Goal: Communication & Community: Answer question/provide support

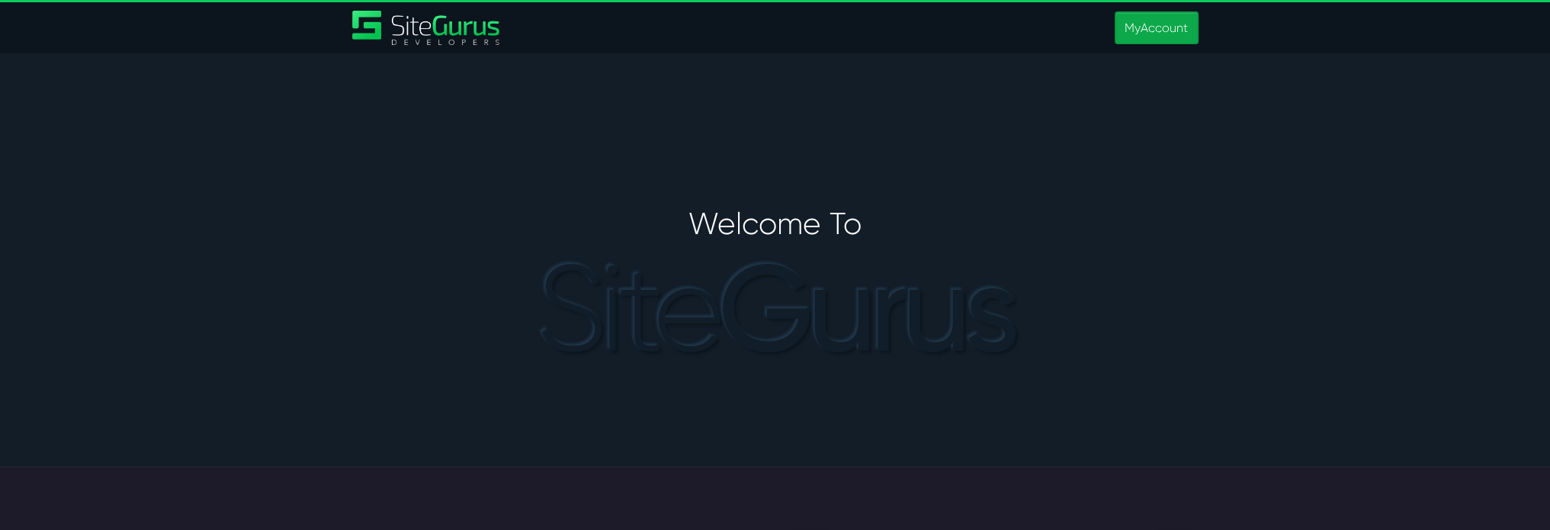
type input "[PERSON_NAME][EMAIL_ADDRESS][PERSON_NAME][DOMAIN_NAME]"
click at [1155, 36] on link "MyAccount" at bounding box center [1156, 27] width 83 height 33
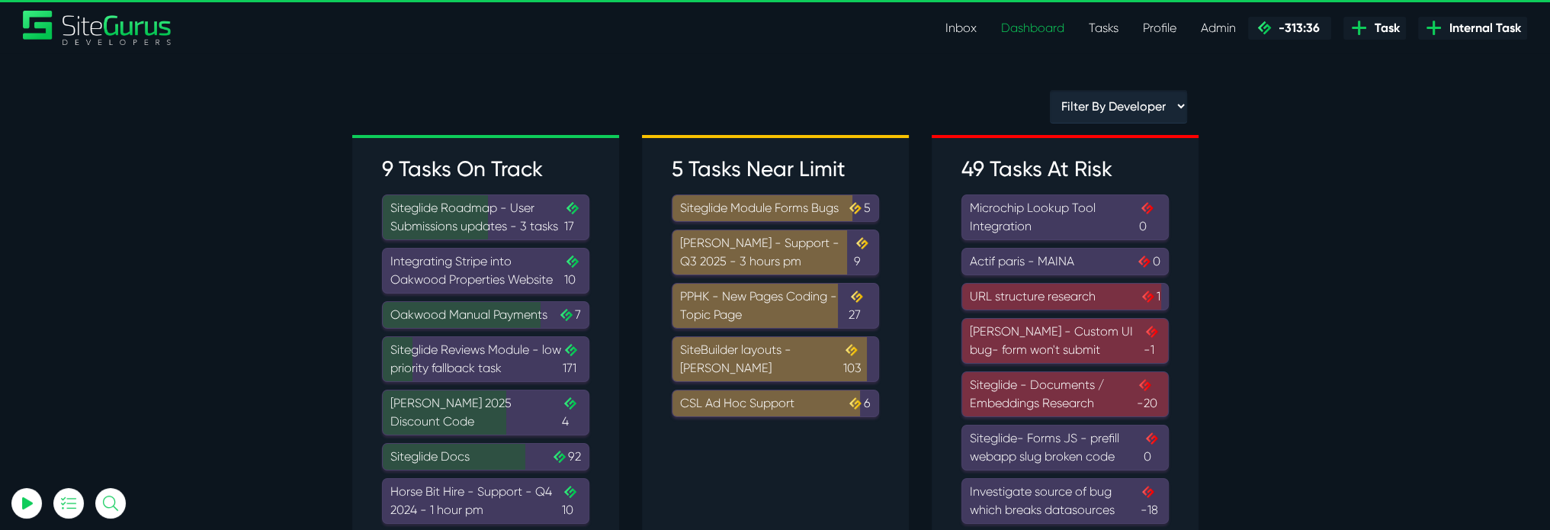
type input "[PERSON_NAME][EMAIL_ADDRESS][PERSON_NAME][DOMAIN_NAME]"
click at [961, 25] on link "Inbox" at bounding box center [961, 28] width 56 height 31
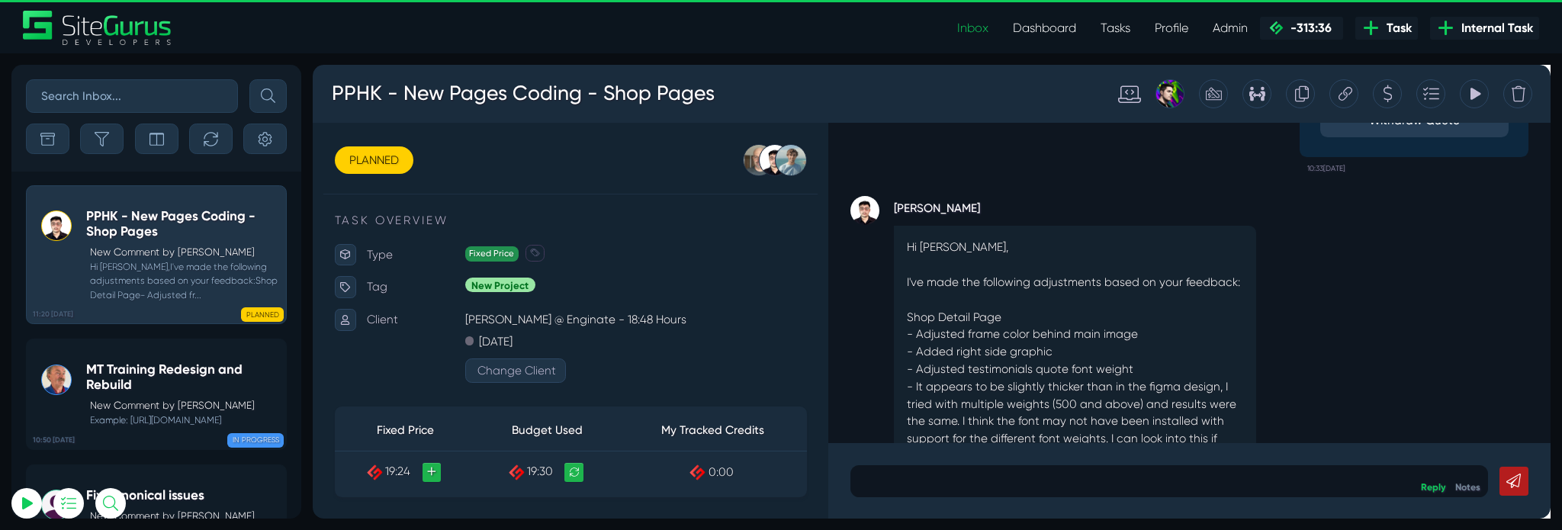
scroll to position [-321, 0]
click at [197, 427] on small "Example: [URL][DOMAIN_NAME]" at bounding box center [182, 420] width 193 height 14
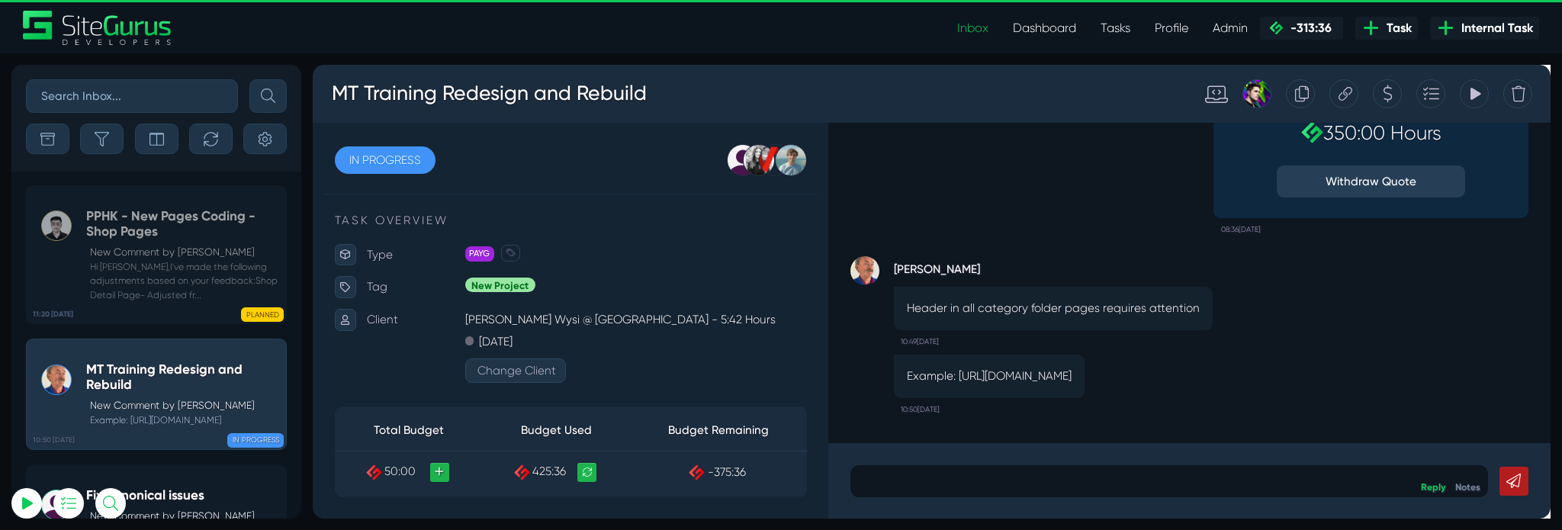
drag, startPoint x: 991, startPoint y: 374, endPoint x: 1229, endPoint y: 391, distance: 239.3
click at [1111, 391] on p "Example: [URL][DOMAIN_NAME]" at bounding box center [1024, 393] width 173 height 18
copy p "[URL][DOMAIN_NAME]"
click at [1539, 506] on link "Notes" at bounding box center [1528, 509] width 27 height 12
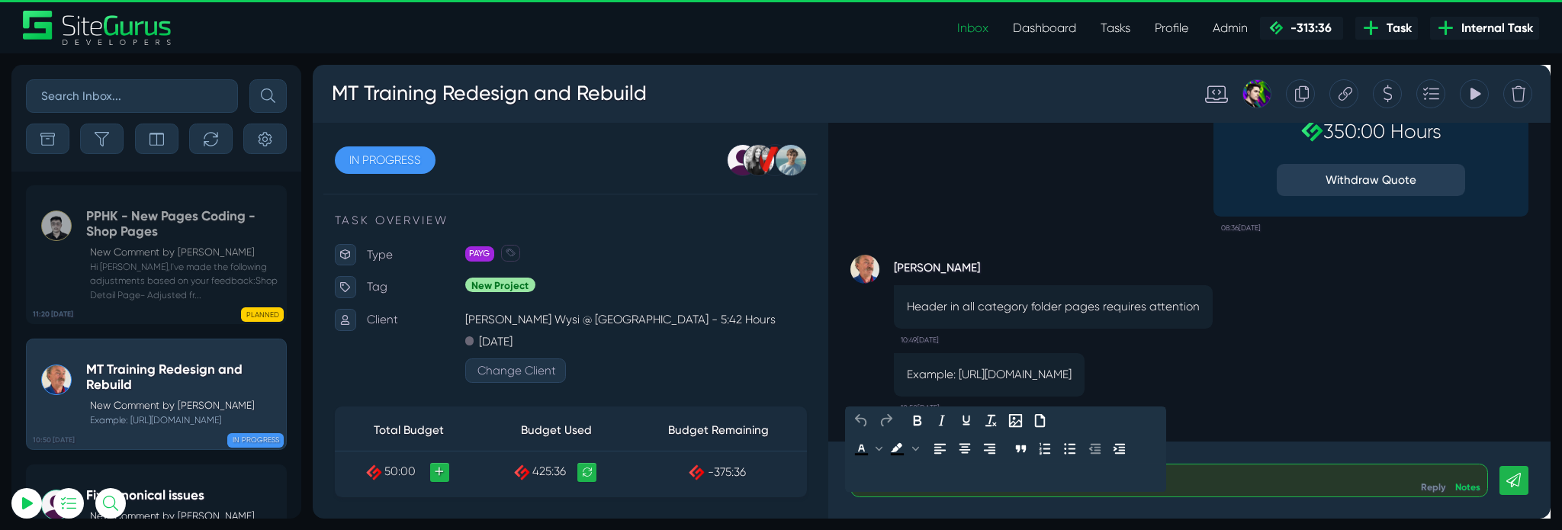
click at [1408, 495] on p at bounding box center [1214, 502] width 647 height 18
click at [1561, 481] on div "Thanks [PERSON_NAME] - have added to the QC list Reply Notes" at bounding box center [1236, 501] width 760 height 81
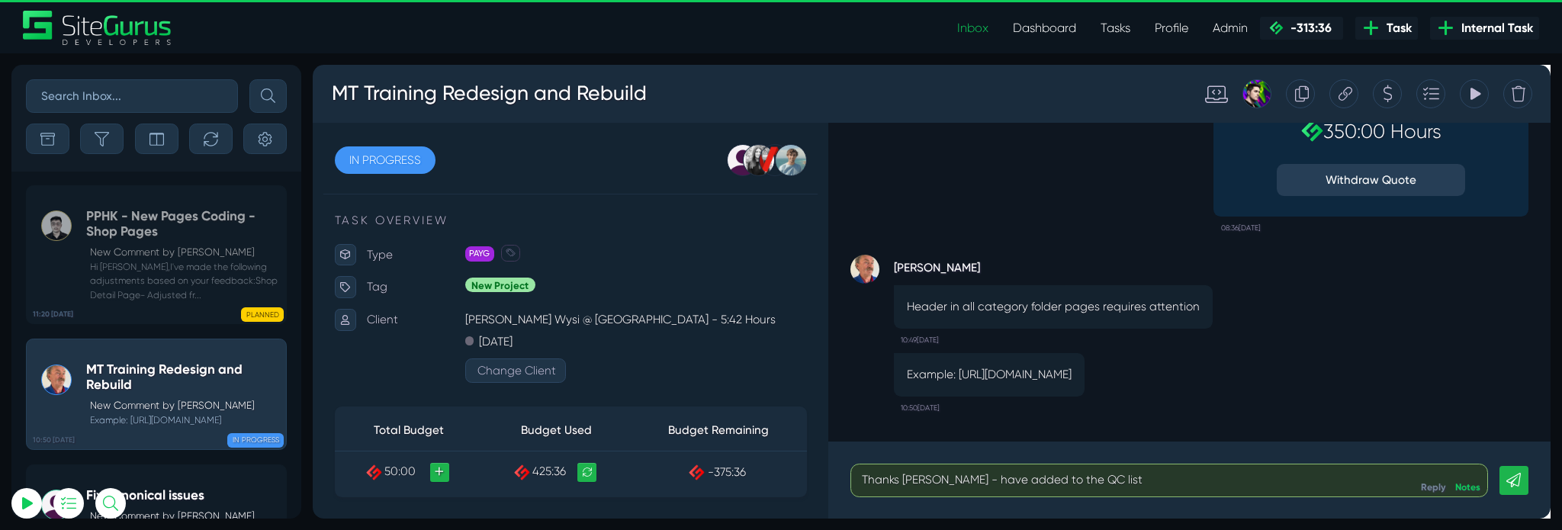
click at [1561, 492] on link at bounding box center [1577, 501] width 31 height 31
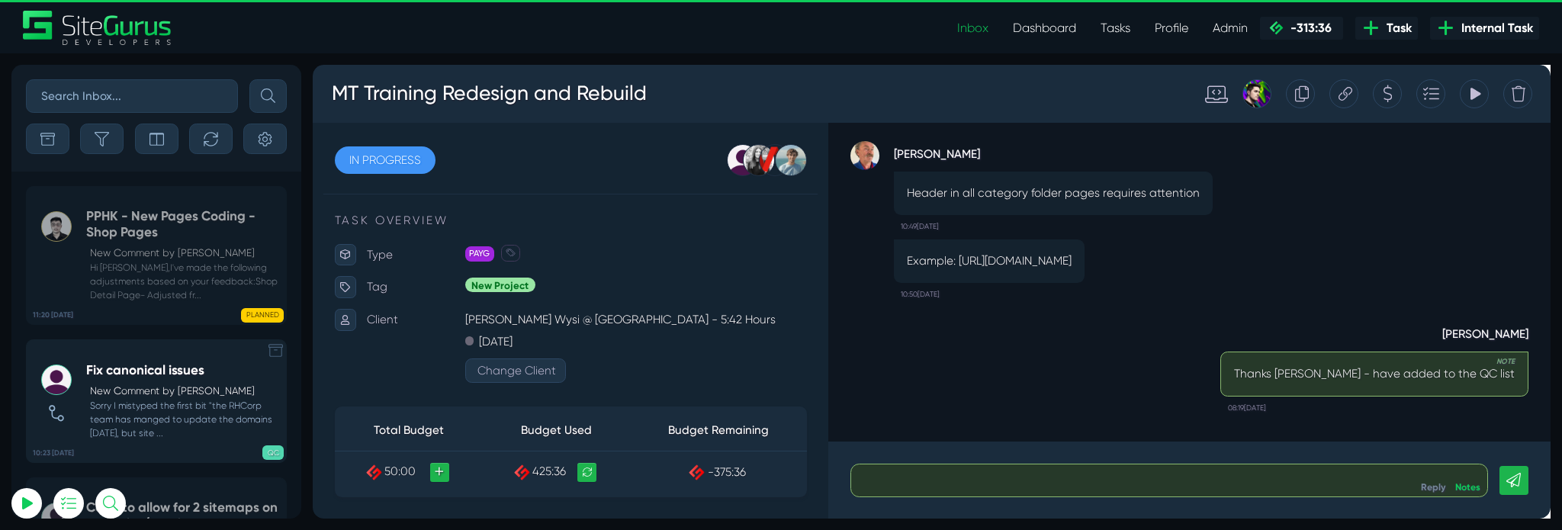
click at [168, 444] on div "QC" at bounding box center [211, 450] width 145 height 14
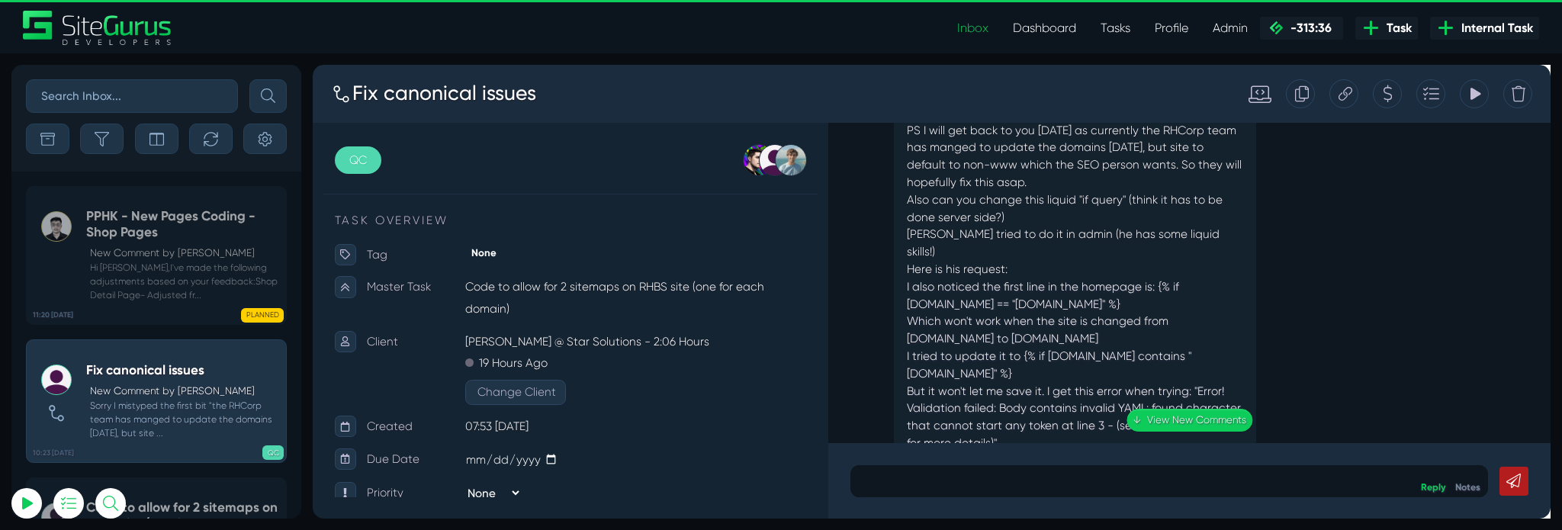
scroll to position [-214, 0]
type input "[PERSON_NAME][EMAIL_ADDRESS][PERSON_NAME][DOMAIN_NAME]"
drag, startPoint x: 1082, startPoint y: 312, endPoint x: 1177, endPoint y: 318, distance: 94.7
click at [1177, 318] on div "I also noticed the first line in the homepage is: {% if [DOMAIN_NAME] == "[DOMA…" at bounding box center [1115, 306] width 354 height 37
copy div "[DOMAIN_NAME]"
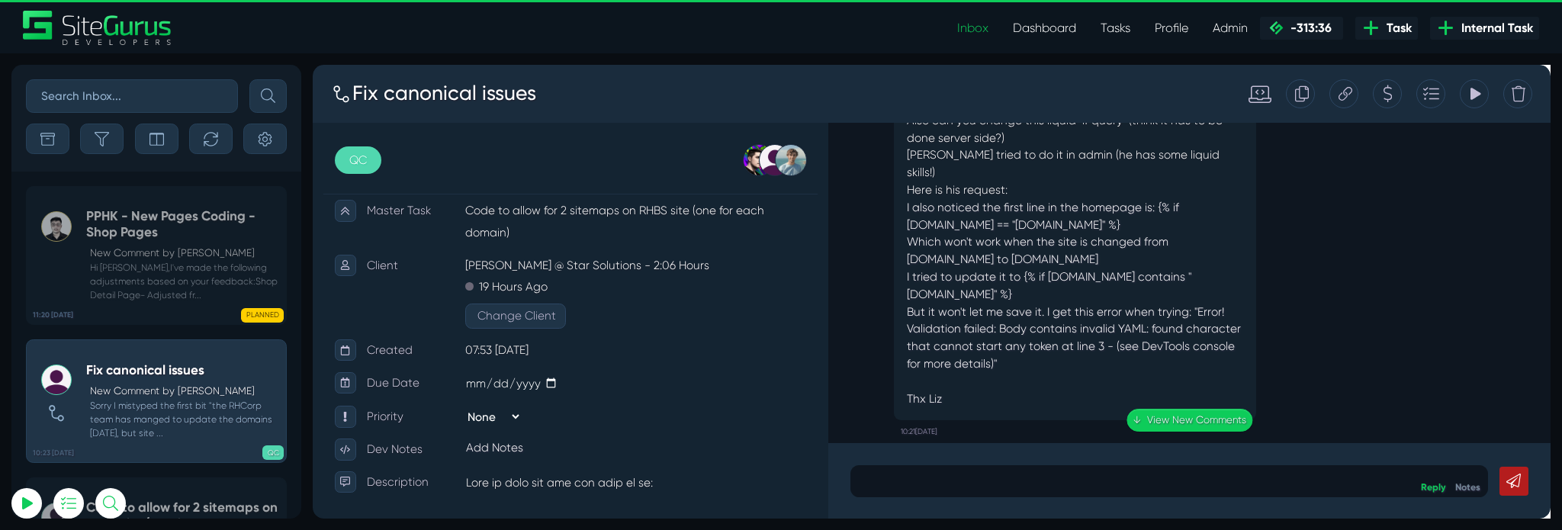
scroll to position [-133, 0]
click at [1152, 505] on p at bounding box center [1214, 502] width 649 height 18
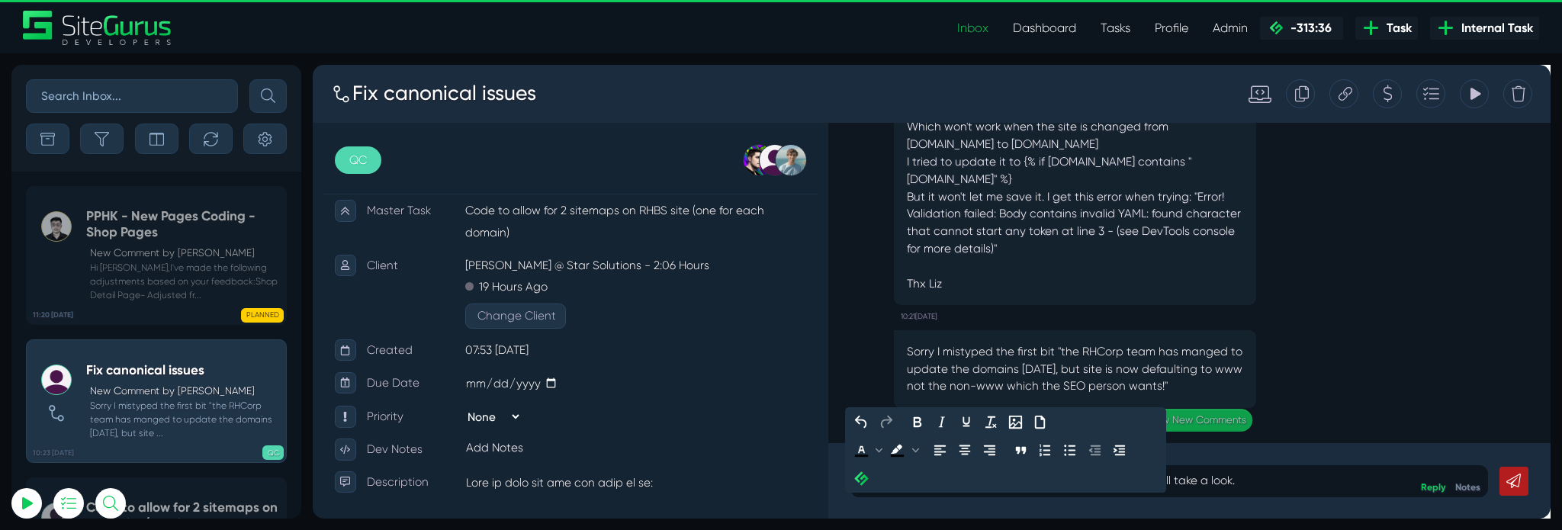
scroll to position [0, 0]
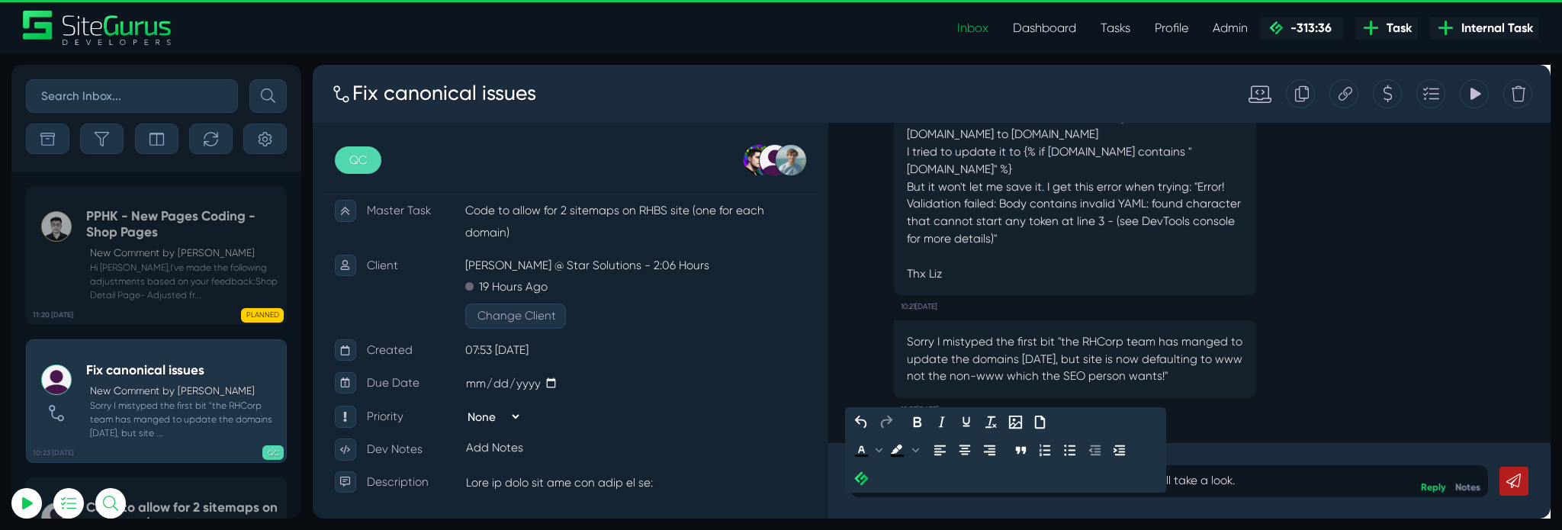
click at [1561, 511] on link at bounding box center [1577, 502] width 31 height 31
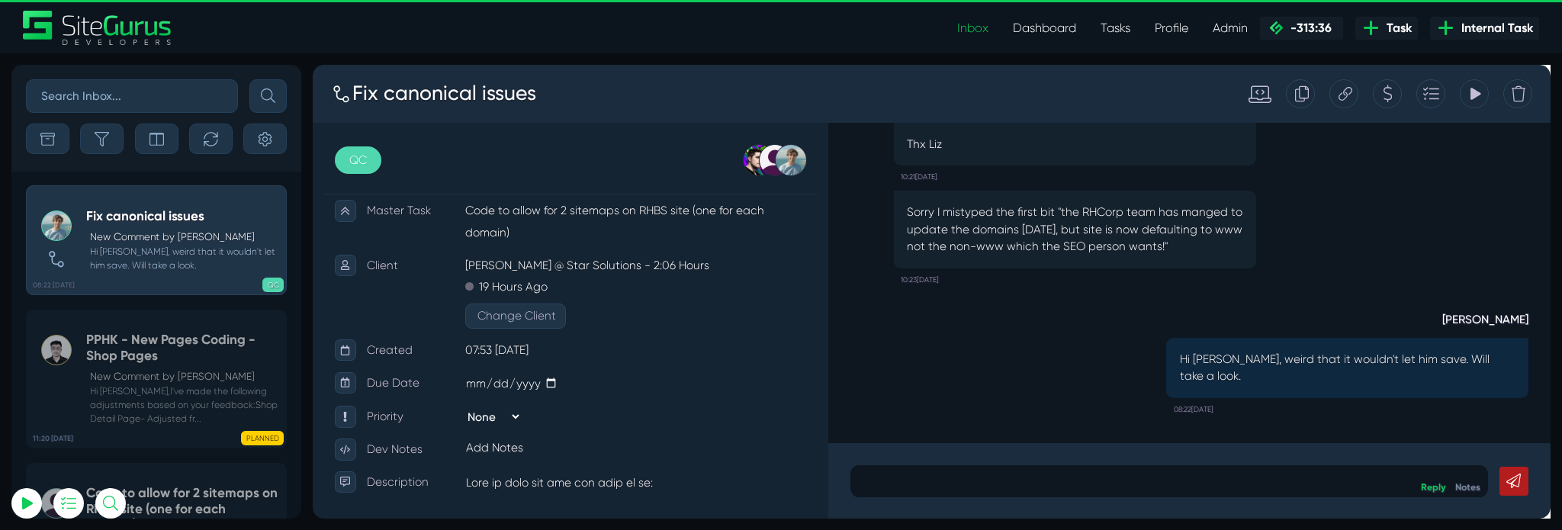
click at [336, 96] on icon at bounding box center [343, 95] width 22 height 22
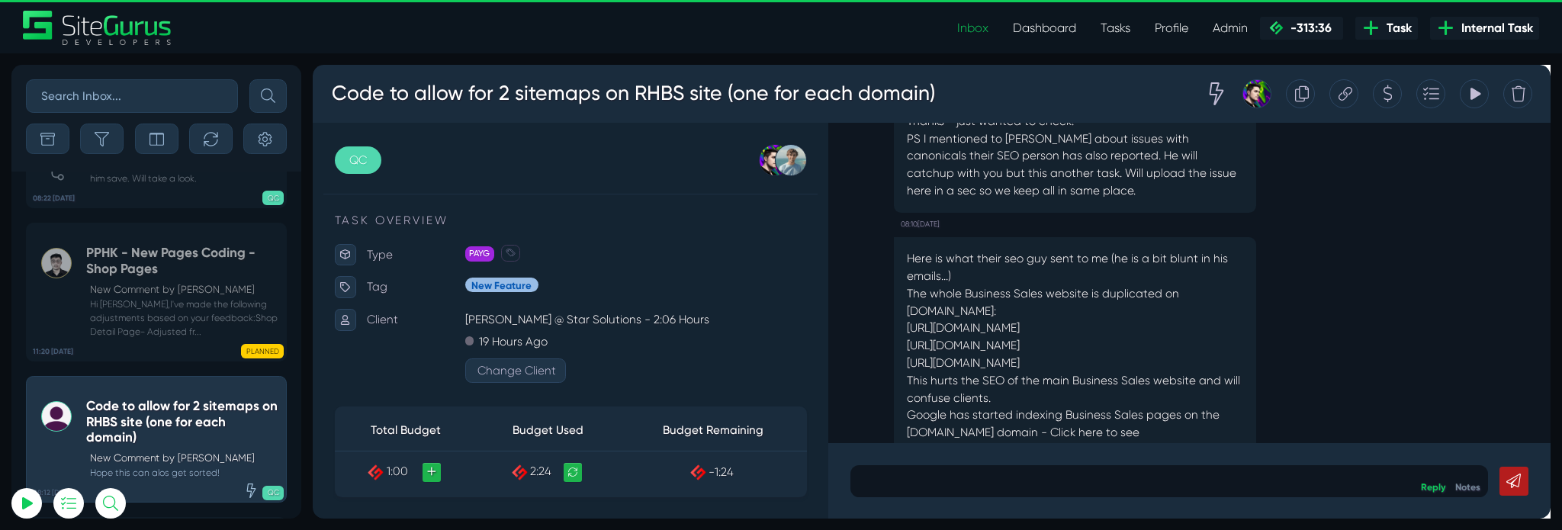
scroll to position [-314, 0]
drag, startPoint x: 1379, startPoint y: 273, endPoint x: 1385, endPoint y: 287, distance: 15.0
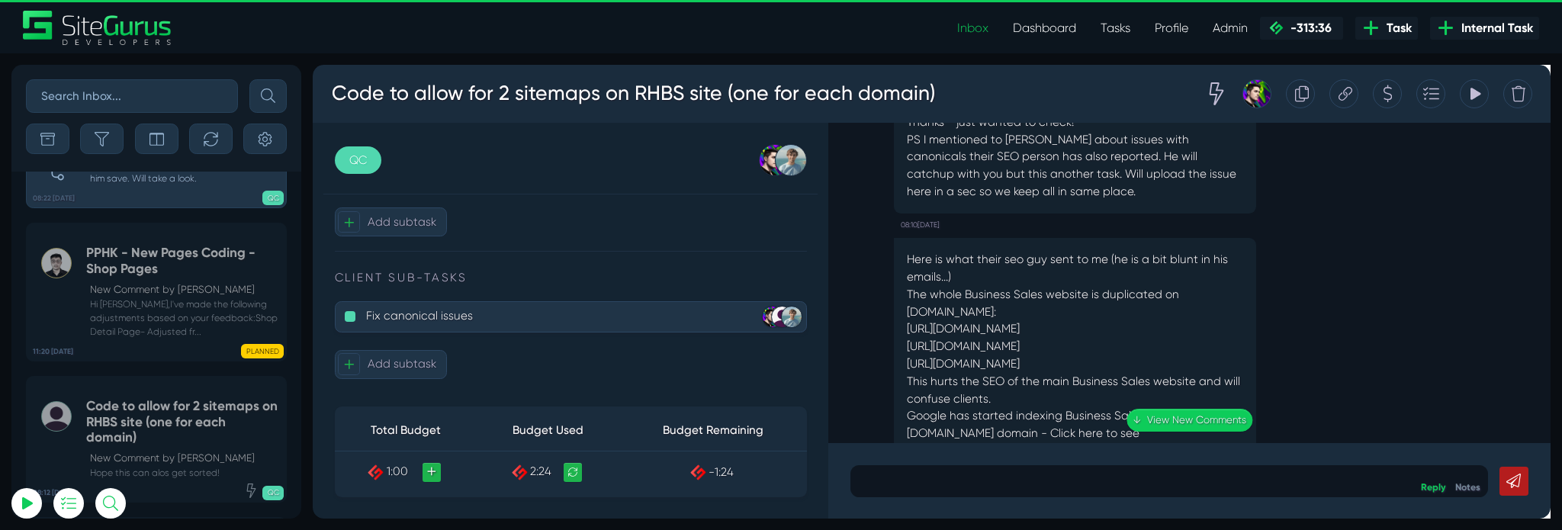
scroll to position [820, 0]
click at [471, 338] on p "Fix canonical issues" at bounding box center [559, 325] width 381 height 25
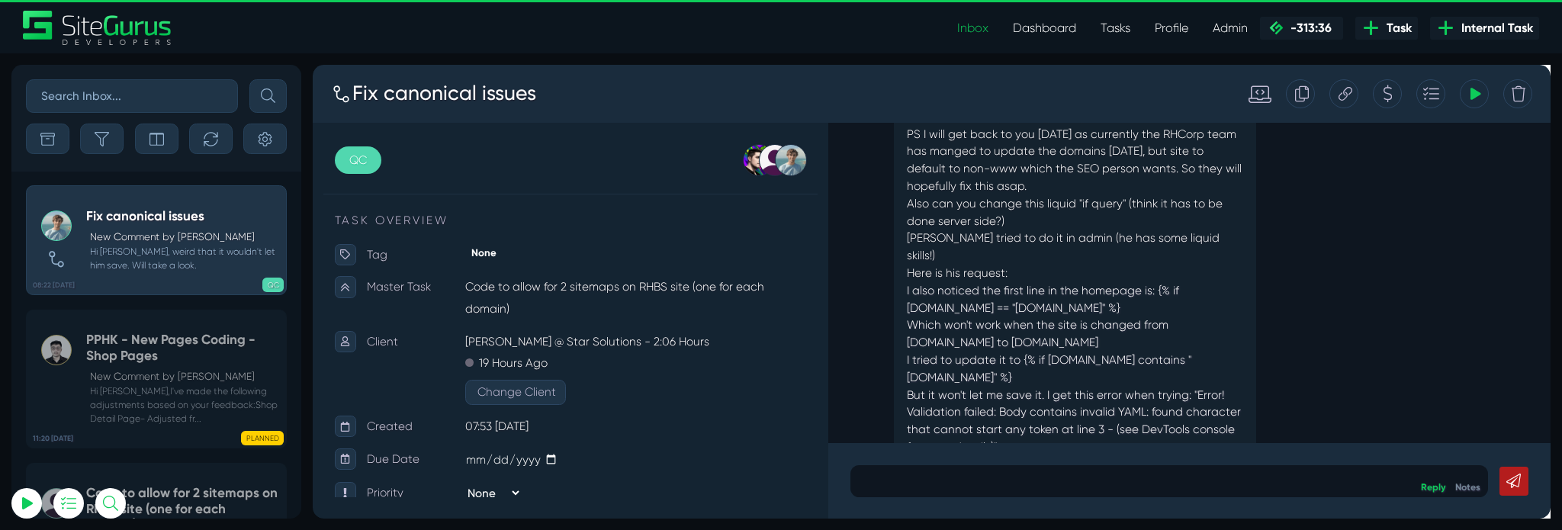
scroll to position [-348, 0]
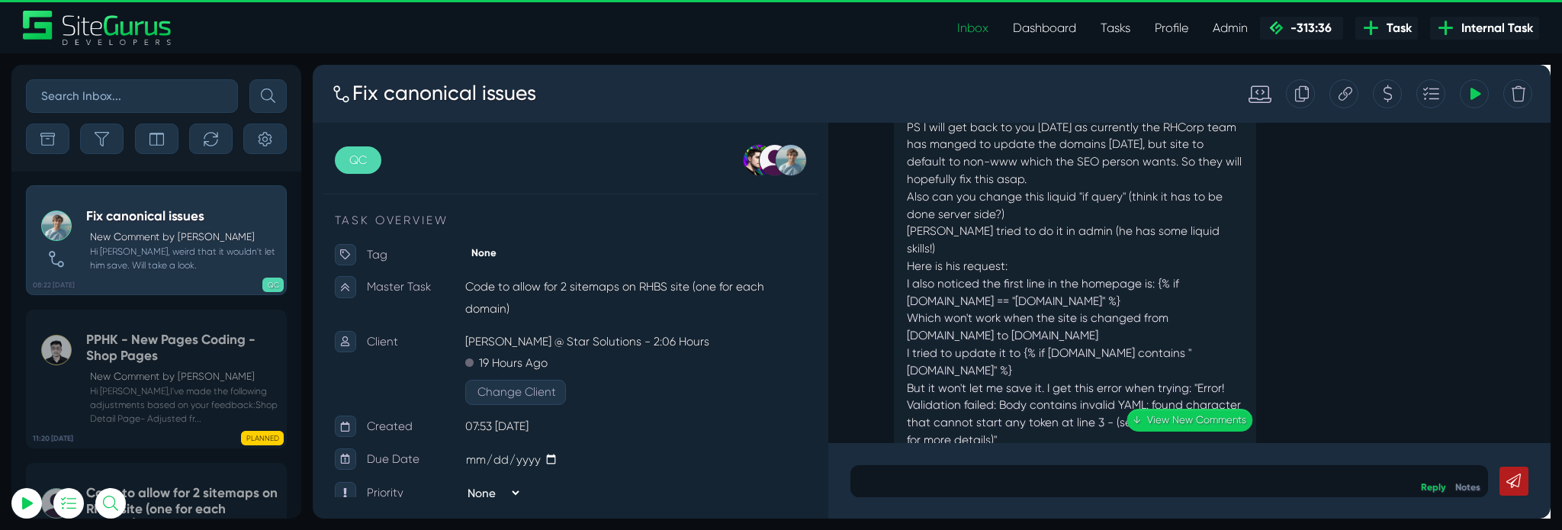
drag, startPoint x: 937, startPoint y: 332, endPoint x: 1185, endPoint y: 332, distance: 247.8
click at [1185, 323] on div "I also noticed the first line in the homepage is: {% if [DOMAIN_NAME] == "[DOMA…" at bounding box center [1115, 304] width 354 height 37
copy div "[DOMAIN_NAME] == "[DOMAIN_NAME]""
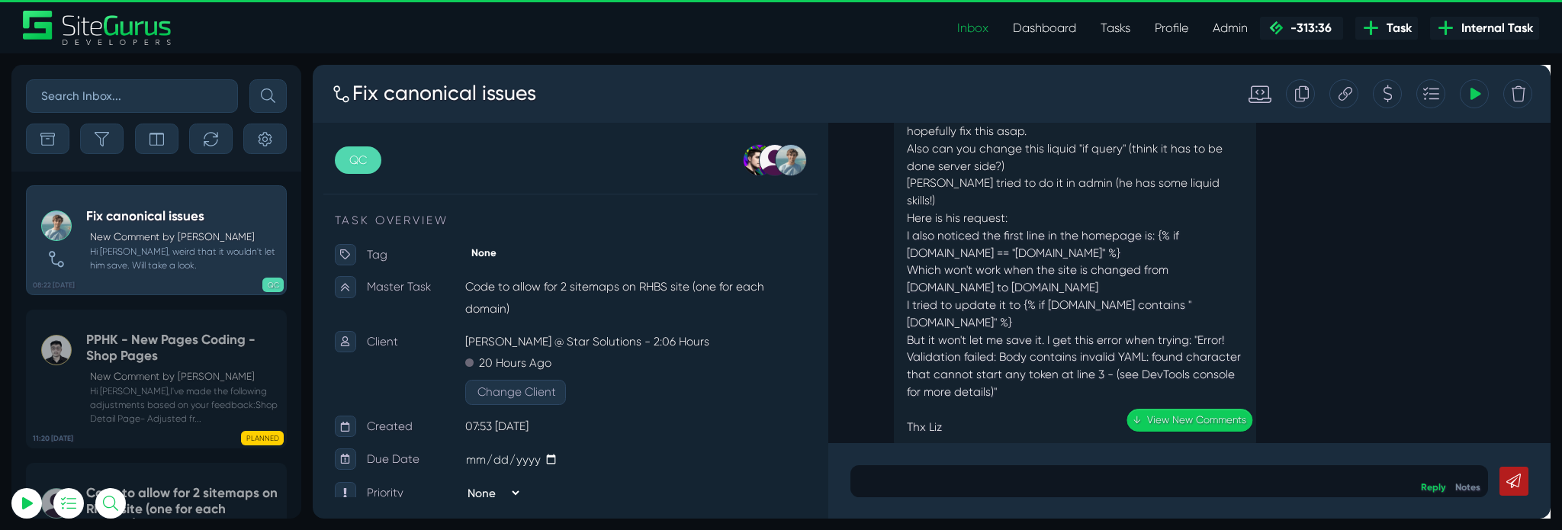
scroll to position [-294, 0]
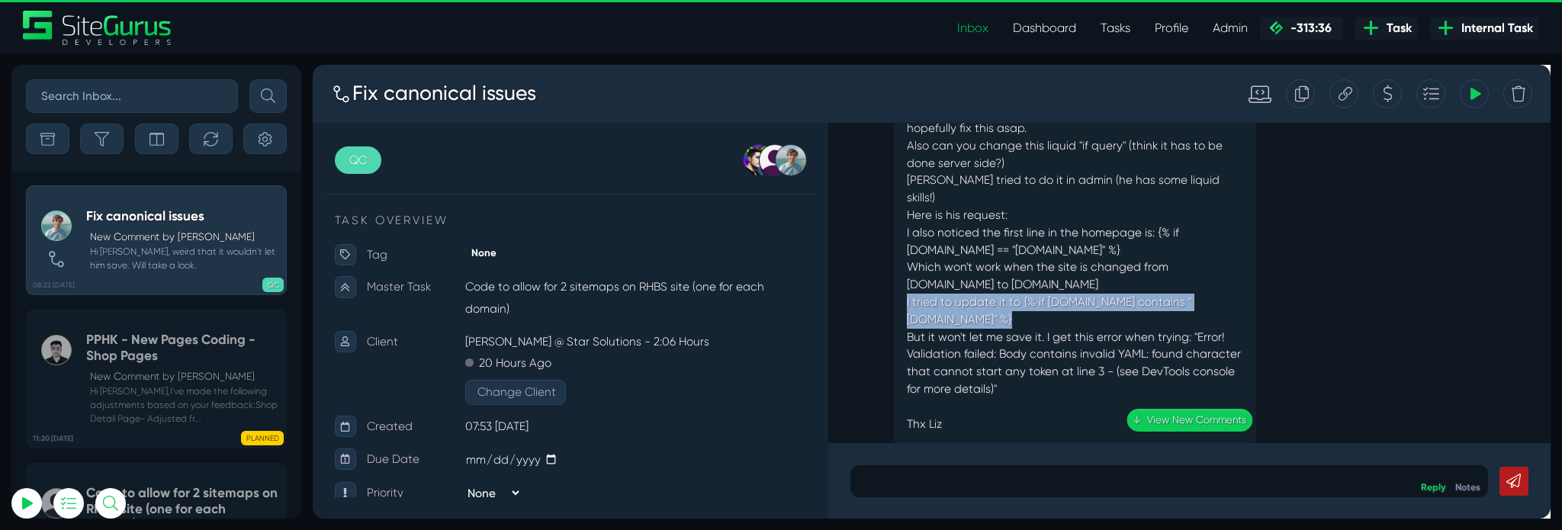
drag, startPoint x: 936, startPoint y: 332, endPoint x: 994, endPoint y: 342, distance: 59.7
click at [994, 342] on div "Thanks so much [PERSON_NAME]! PS I will get back to you [DATE] as currently the…" at bounding box center [1114, 251] width 381 height 430
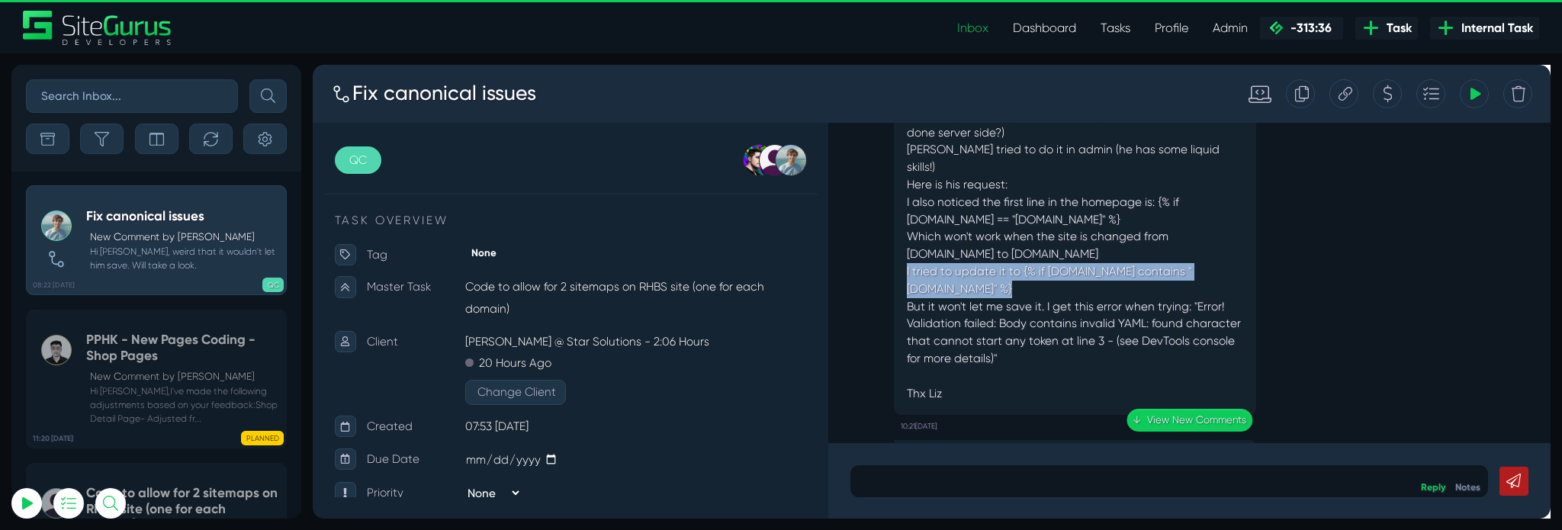
scroll to position [-240, 0]
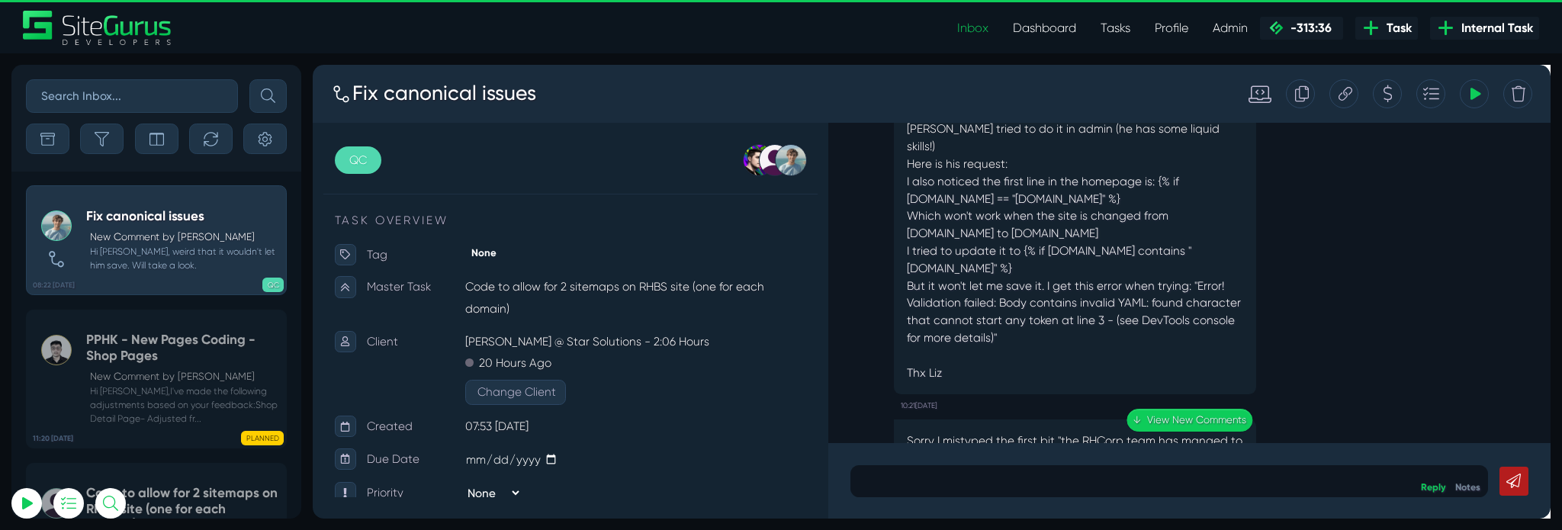
click at [1042, 312] on div "But it won't let me save it. I get this error when trying: "Error! Validation f…" at bounding box center [1115, 324] width 354 height 73
drag, startPoint x: 1057, startPoint y: 275, endPoint x: 1161, endPoint y: 297, distance: 106.0
click at [1161, 288] on div "I tried to update it to {% if [DOMAIN_NAME] contains "[DOMAIN_NAME]" %}" at bounding box center [1115, 270] width 354 height 37
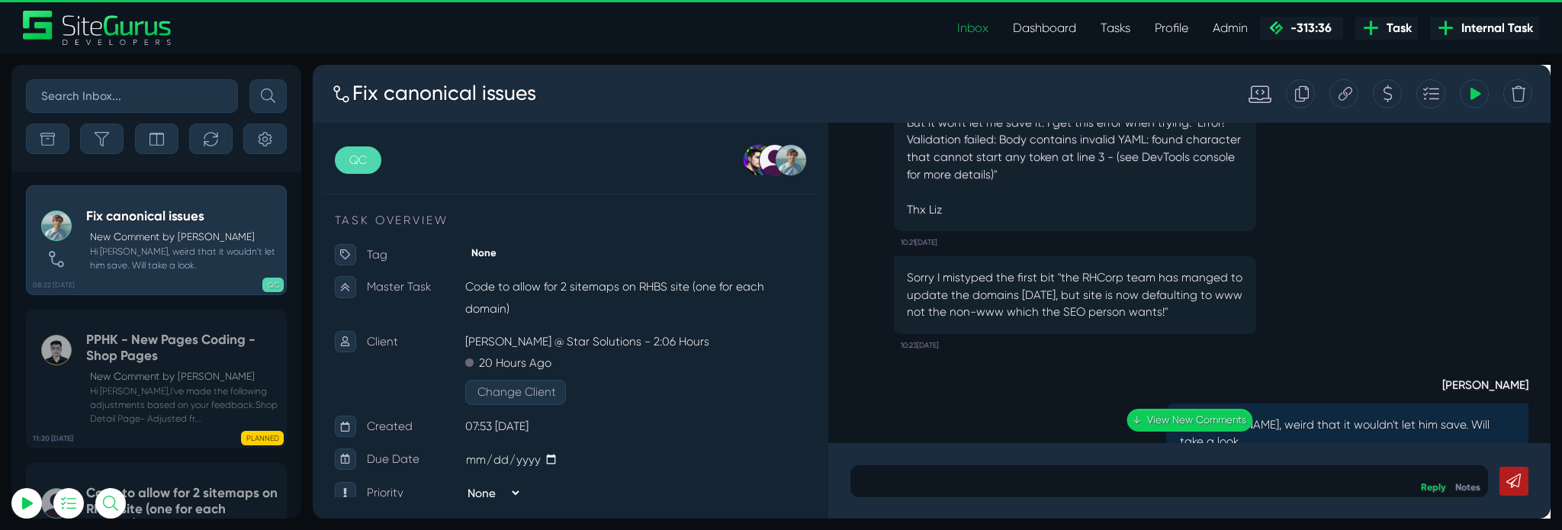
scroll to position [0, 0]
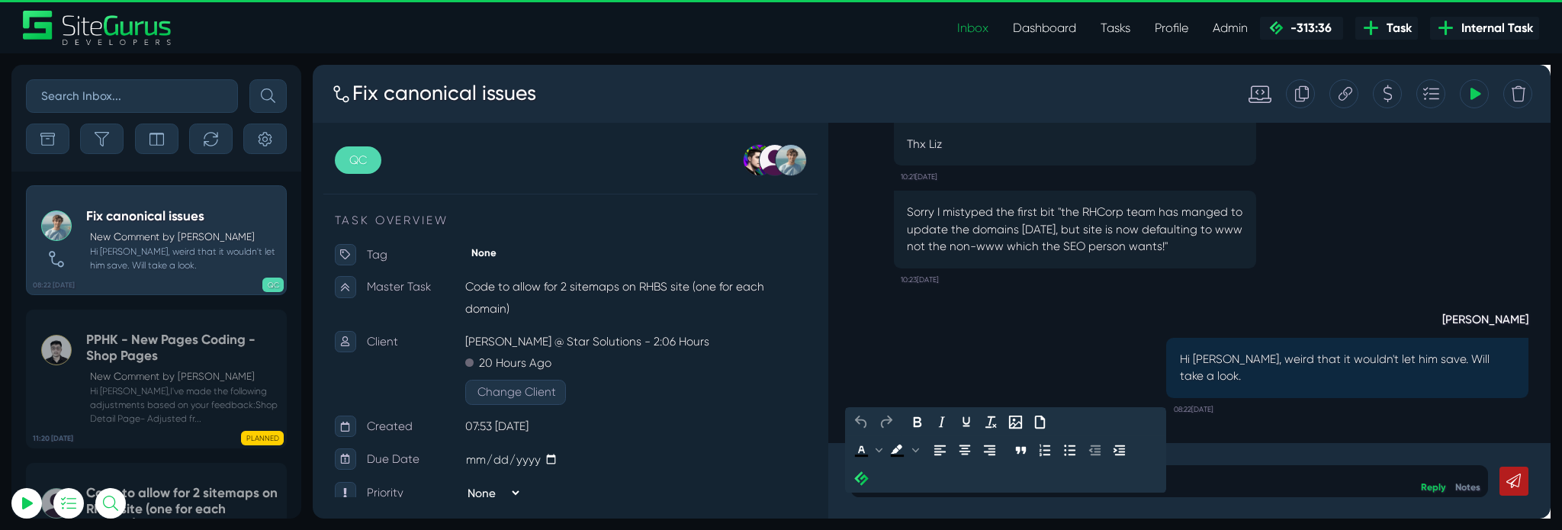
click at [1242, 497] on p at bounding box center [1214, 502] width 649 height 18
click at [1156, 515] on div "I've been able to update it okay." at bounding box center [1214, 503] width 672 height 34
drag, startPoint x: 1437, startPoint y: 512, endPoint x: 1115, endPoint y: 495, distance: 323.0
click at [1115, 495] on p "I've been able to update it okay on CLI. Is it the homepage that he was not abl…" at bounding box center [1214, 502] width 649 height 18
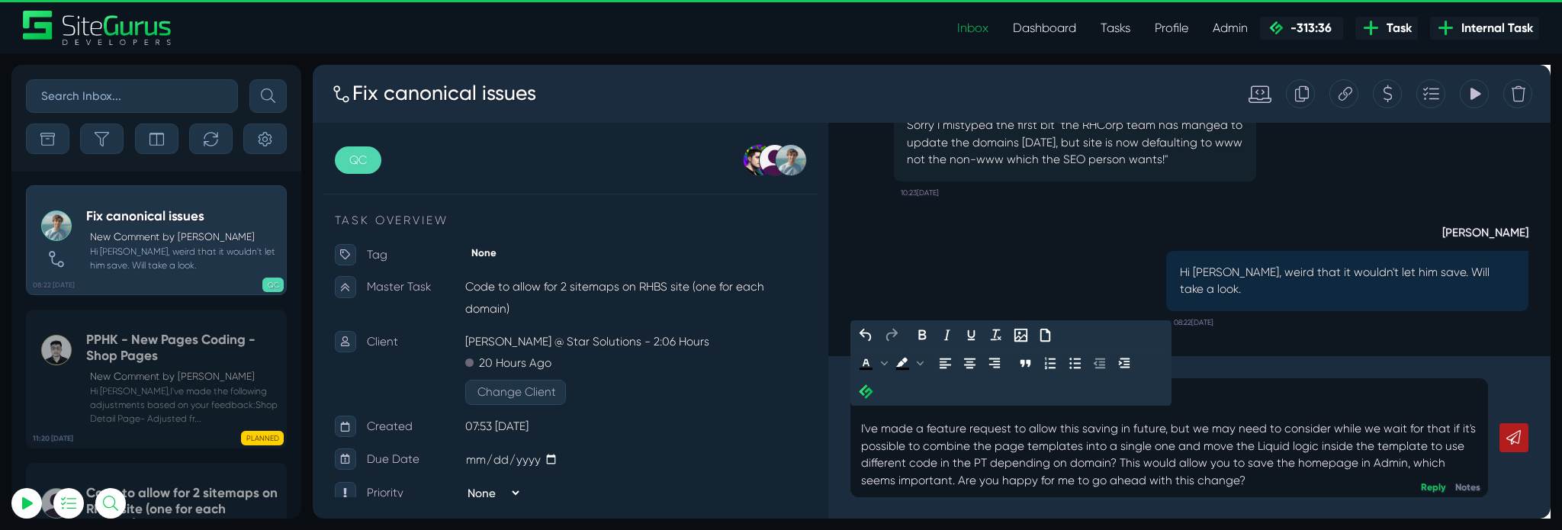
click at [1120, 467] on p "I've been able to update it okay on CLI. I've made a feature request to allow t…" at bounding box center [1214, 457] width 649 height 110
click at [1317, 509] on p "I've been able to update it okay on CLI. I've made a feature request to allow t…" at bounding box center [1214, 457] width 649 height 110
click at [902, 477] on p "I've been able to update it okay on CLI. I've made a feature request to allow t…" at bounding box center [1214, 457] width 649 height 110
click at [1382, 512] on p "I've been able to update it okay on CLI. I've made a feature request to allow t…" at bounding box center [1214, 457] width 649 height 110
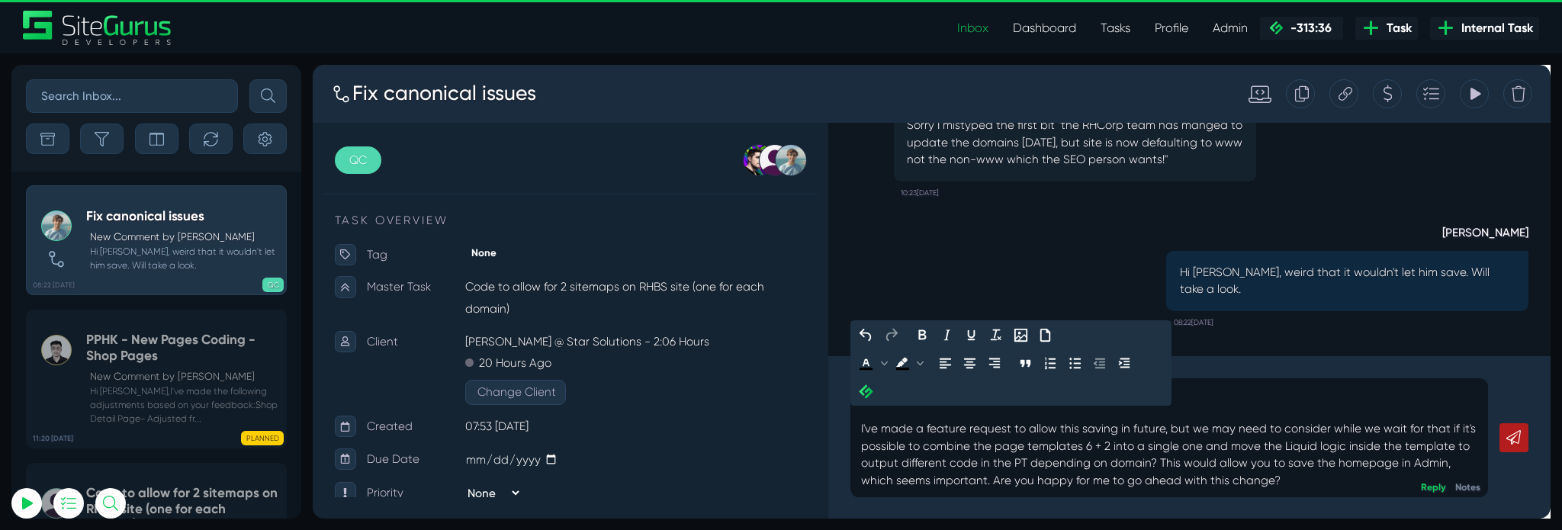
click at [1152, 414] on p "I've been able to update it okay on CLI. I've made a feature request to allow t…" at bounding box center [1214, 457] width 649 height 110
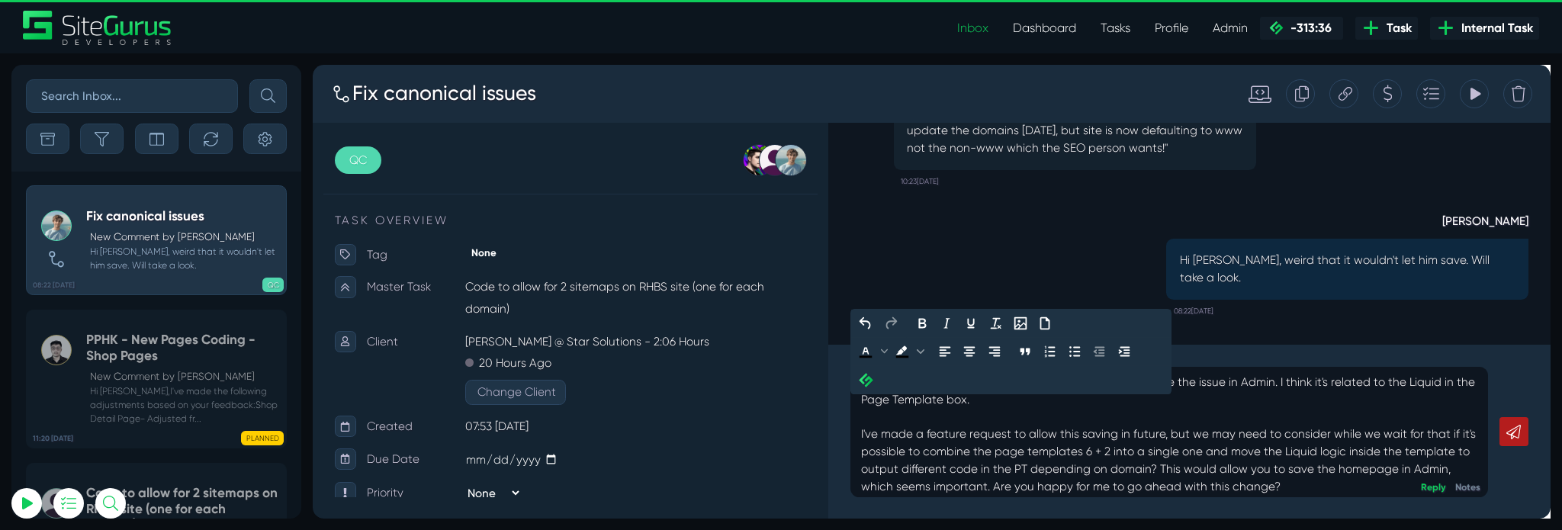
click at [1196, 451] on p "I've been able to update it okay on CLI, but can re-create the issue in Admin. …" at bounding box center [1214, 454] width 649 height 128
click at [1368, 515] on p "I've been able to update it okay on CLI, but can re-create the issue in Admin. …" at bounding box center [1214, 454] width 649 height 128
click at [1154, 424] on p "I've been able to update it okay on CLI, but can re-create the issue in Admin. …" at bounding box center [1214, 454] width 649 height 128
click at [1205, 450] on p "I've been able to update it okay on CLI, but can re-create the issue in Admin. …" at bounding box center [1214, 454] width 649 height 128
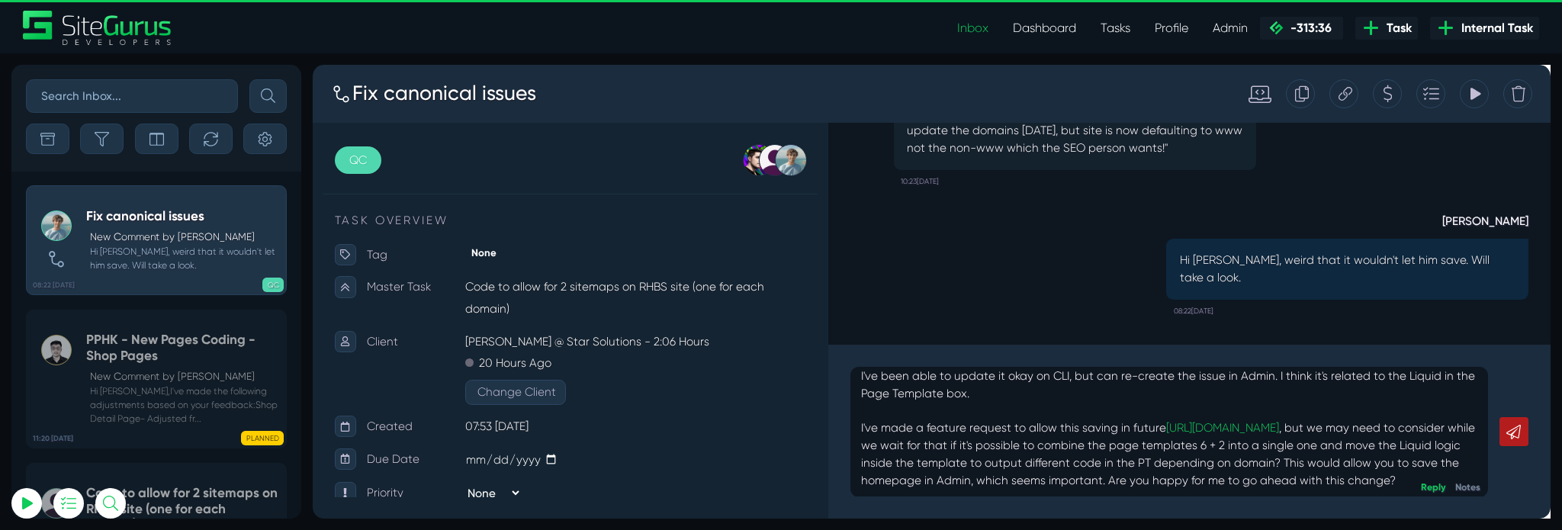
click at [1561, 451] on icon at bounding box center [1576, 450] width 15 height 15
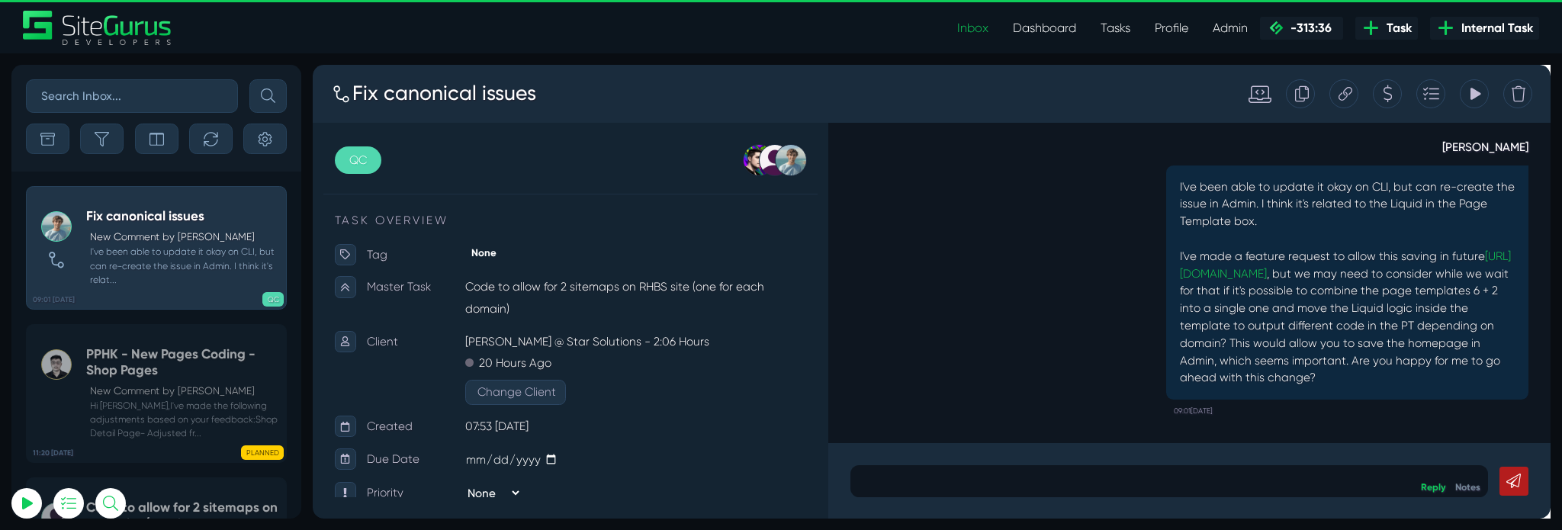
scroll to position [0, 0]
